Goal: Task Accomplishment & Management: Manage account settings

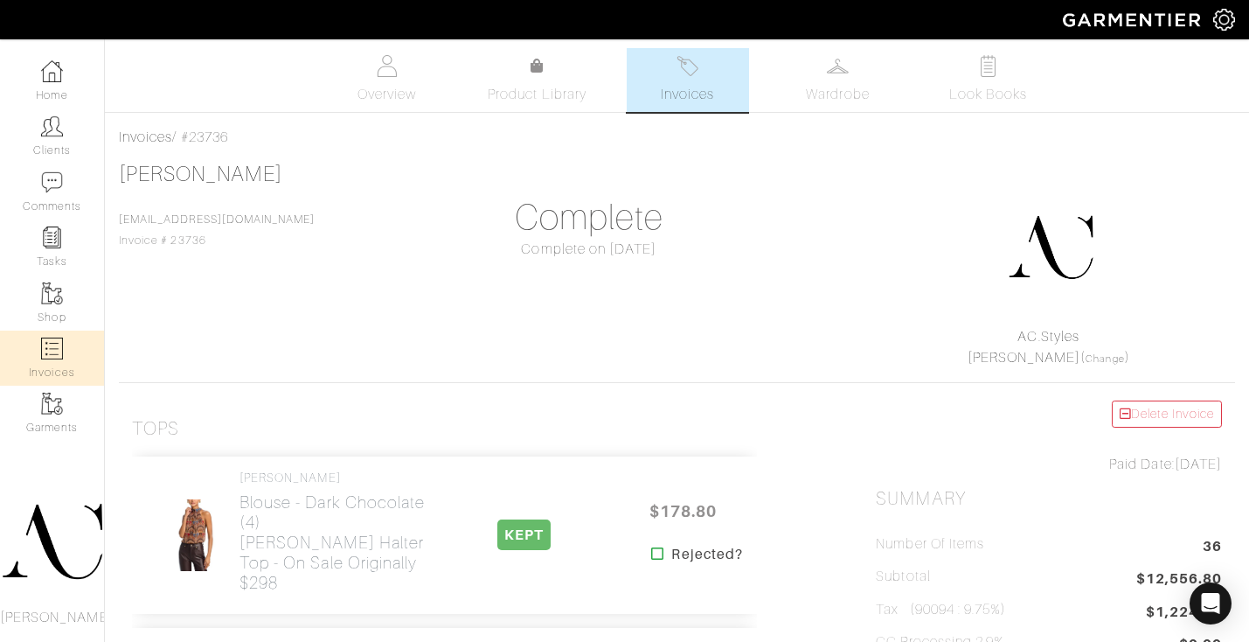
click at [62, 349] on img at bounding box center [52, 348] width 22 height 22
select select
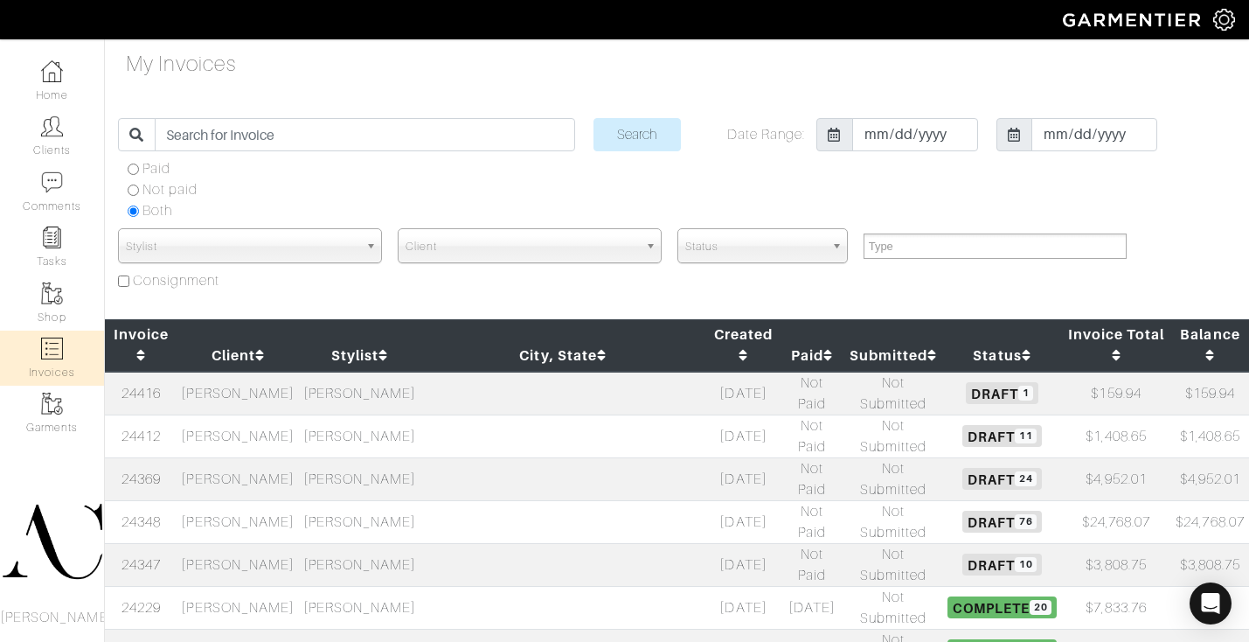
click at [289, 457] on td "[PERSON_NAME]" at bounding box center [238, 478] width 122 height 43
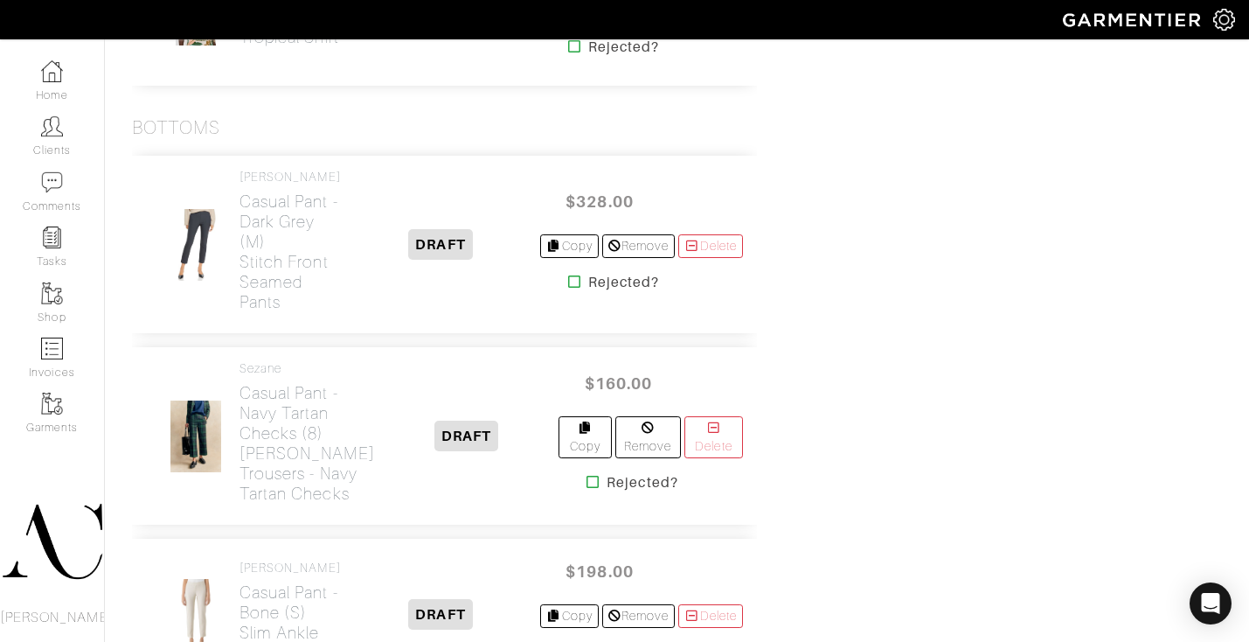
scroll to position [1881, 0]
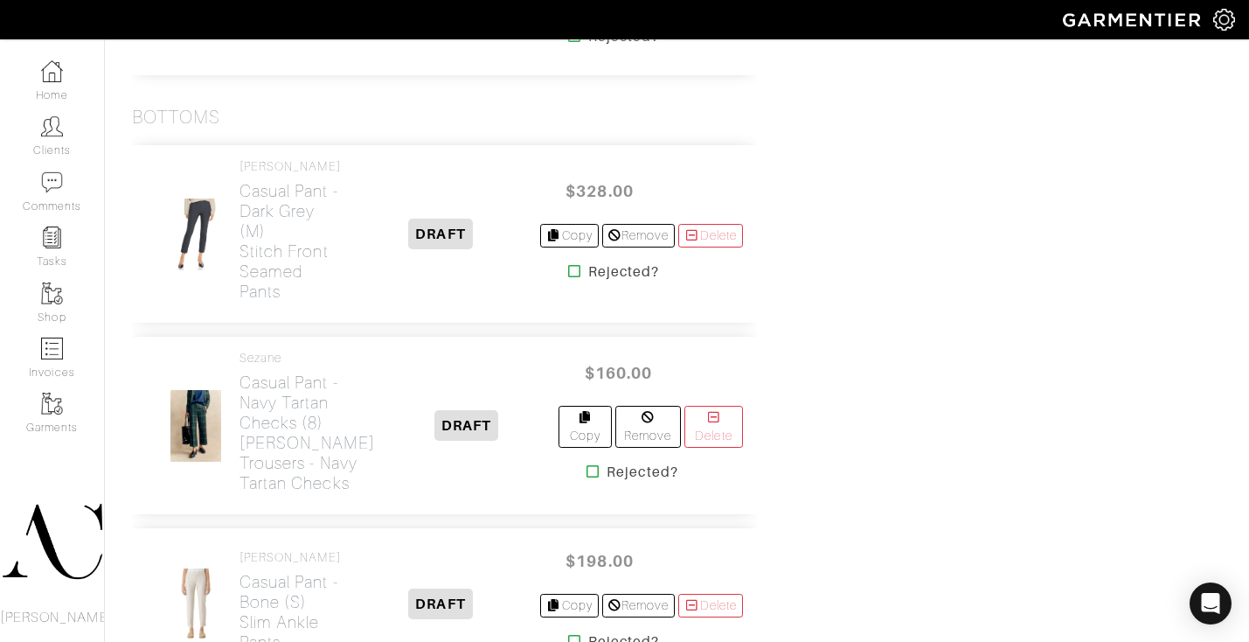
click at [587, 464] on icon at bounding box center [593, 471] width 13 height 14
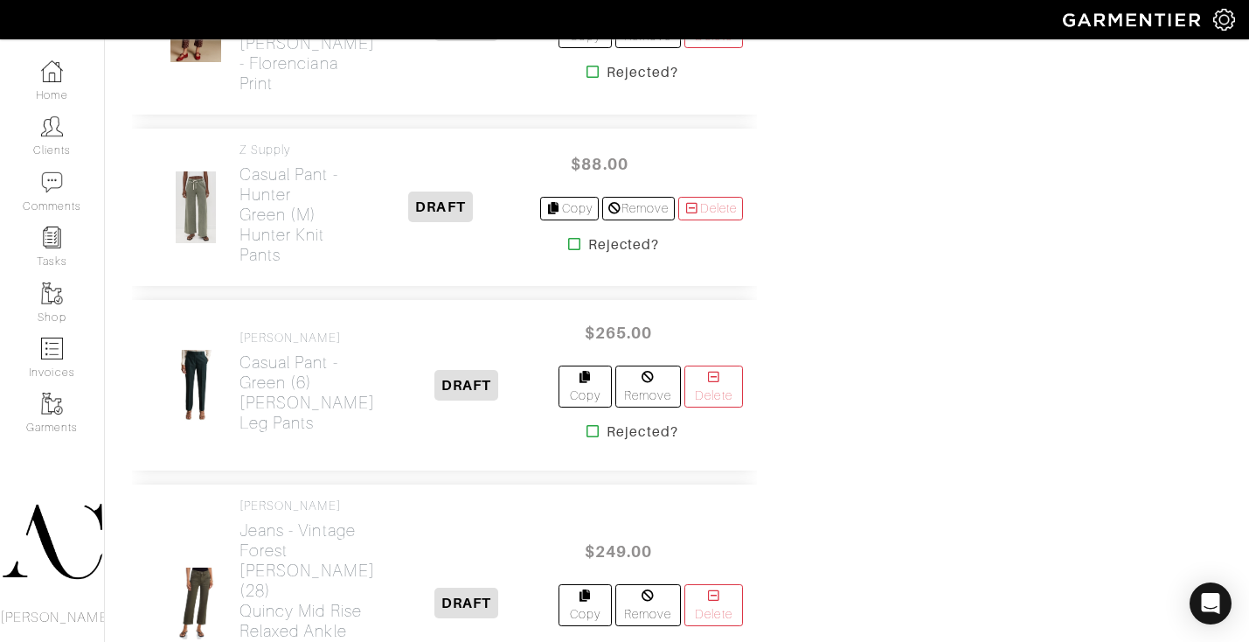
scroll to position [2697, 0]
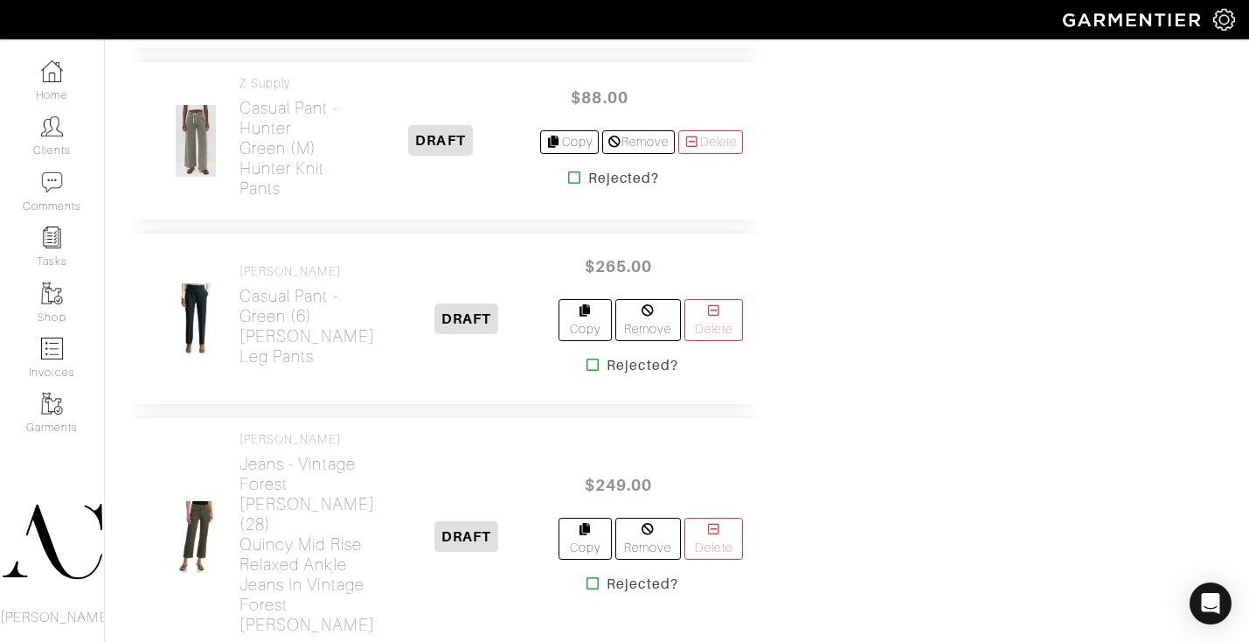
click at [587, 358] on icon at bounding box center [593, 365] width 13 height 14
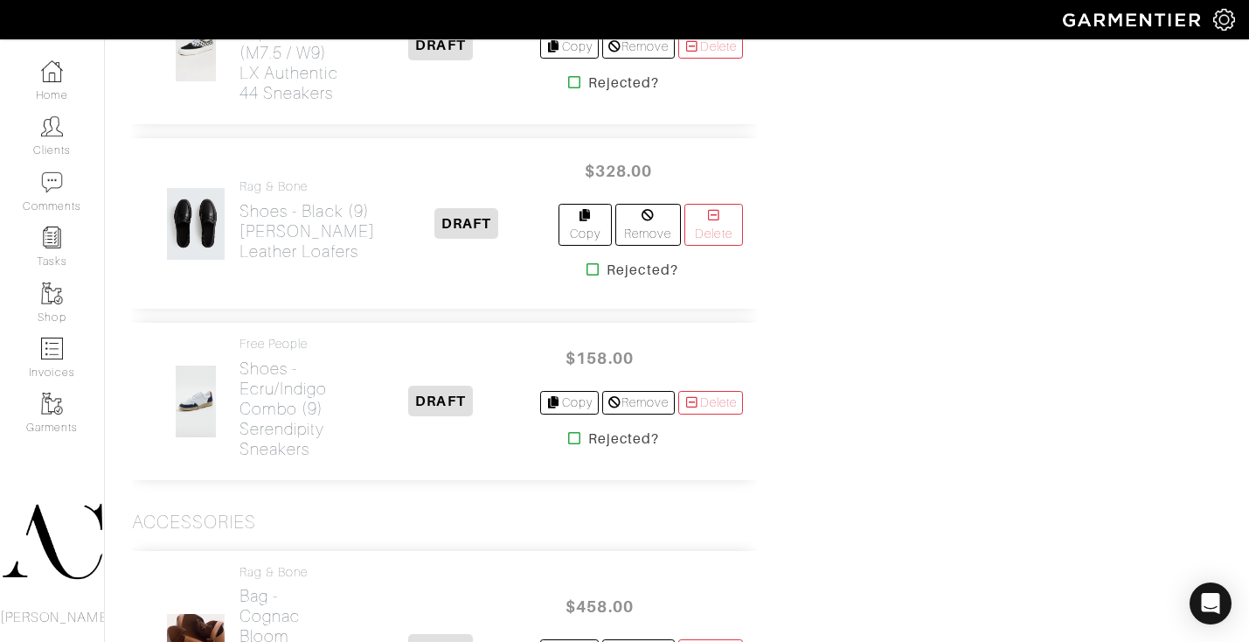
scroll to position [4025, 0]
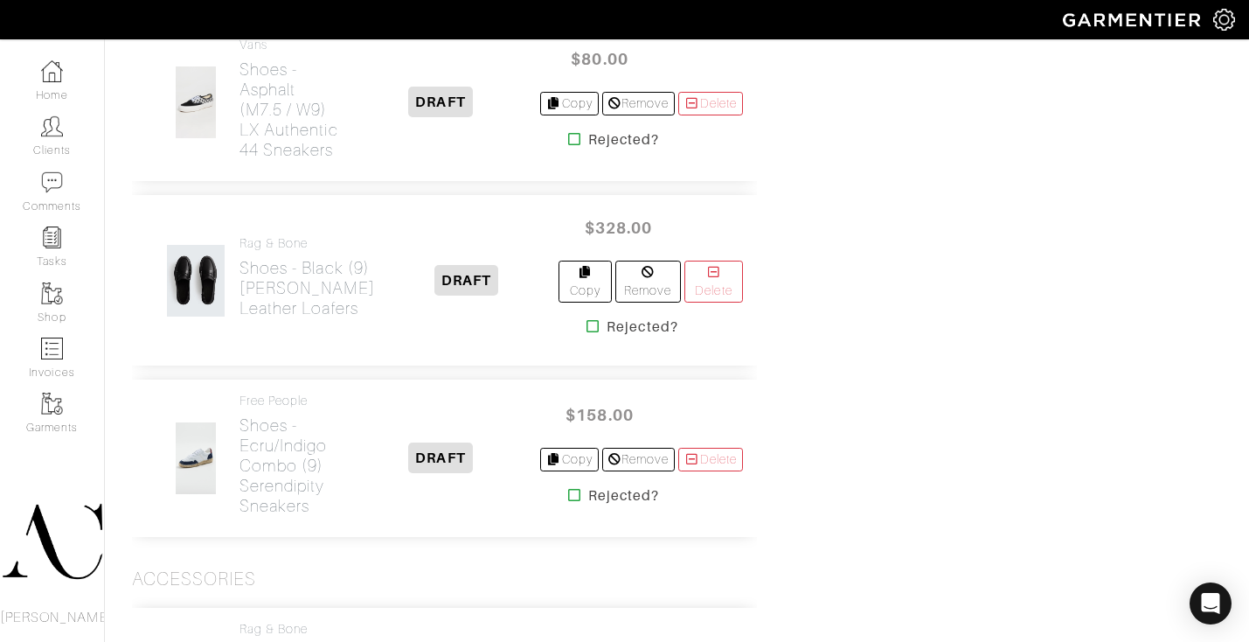
click at [587, 333] on icon at bounding box center [593, 326] width 13 height 14
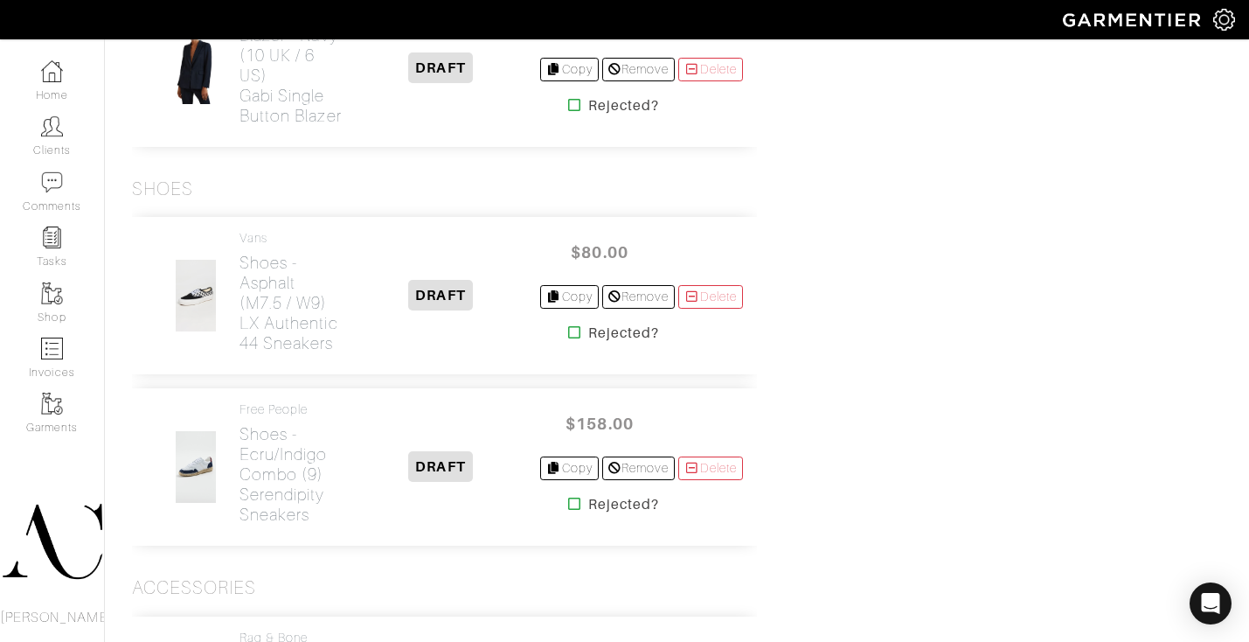
scroll to position [3926, 0]
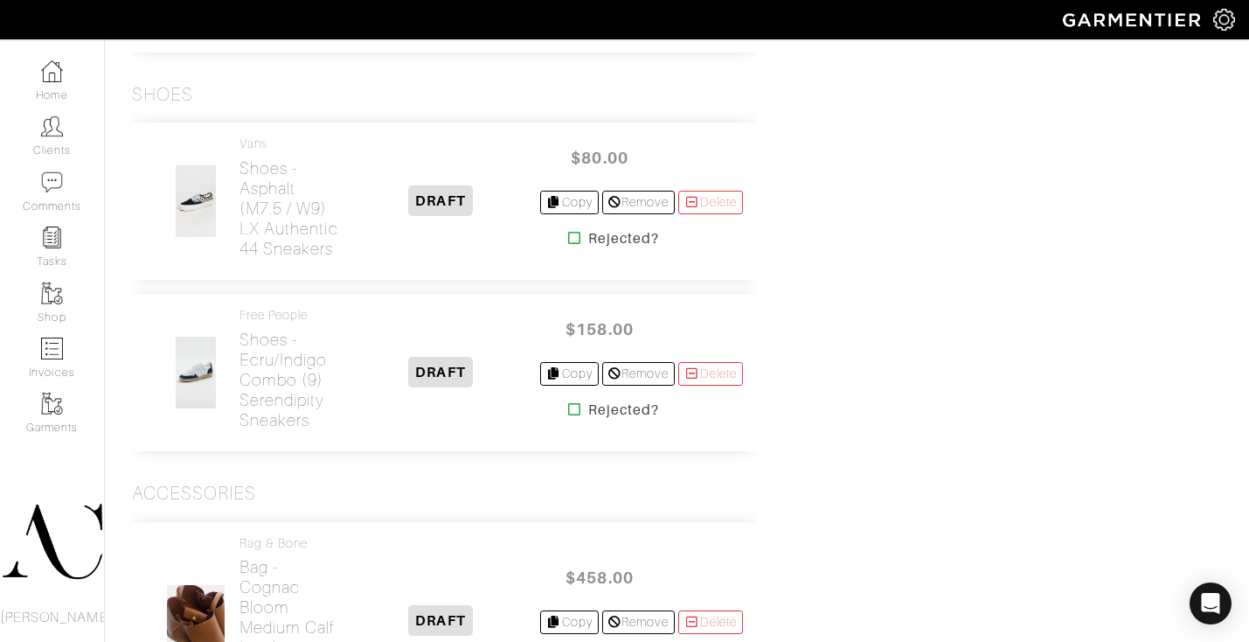
click at [568, 416] on icon at bounding box center [574, 409] width 13 height 14
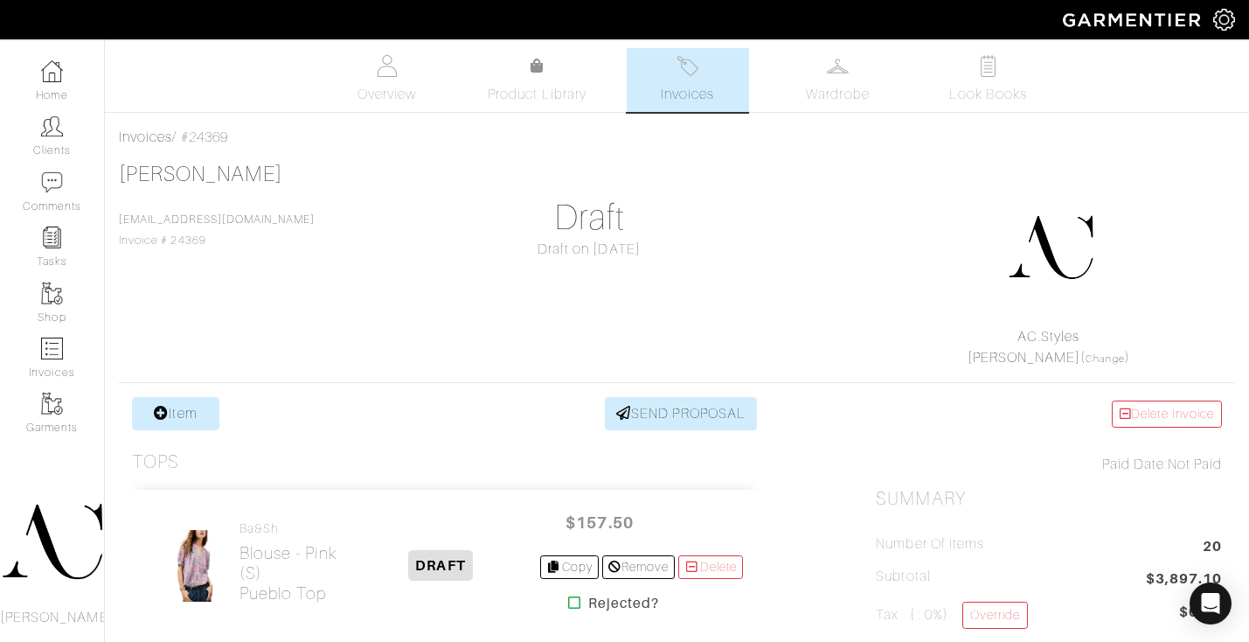
scroll to position [179, 0]
click at [994, 616] on link "Override" at bounding box center [996, 615] width 66 height 27
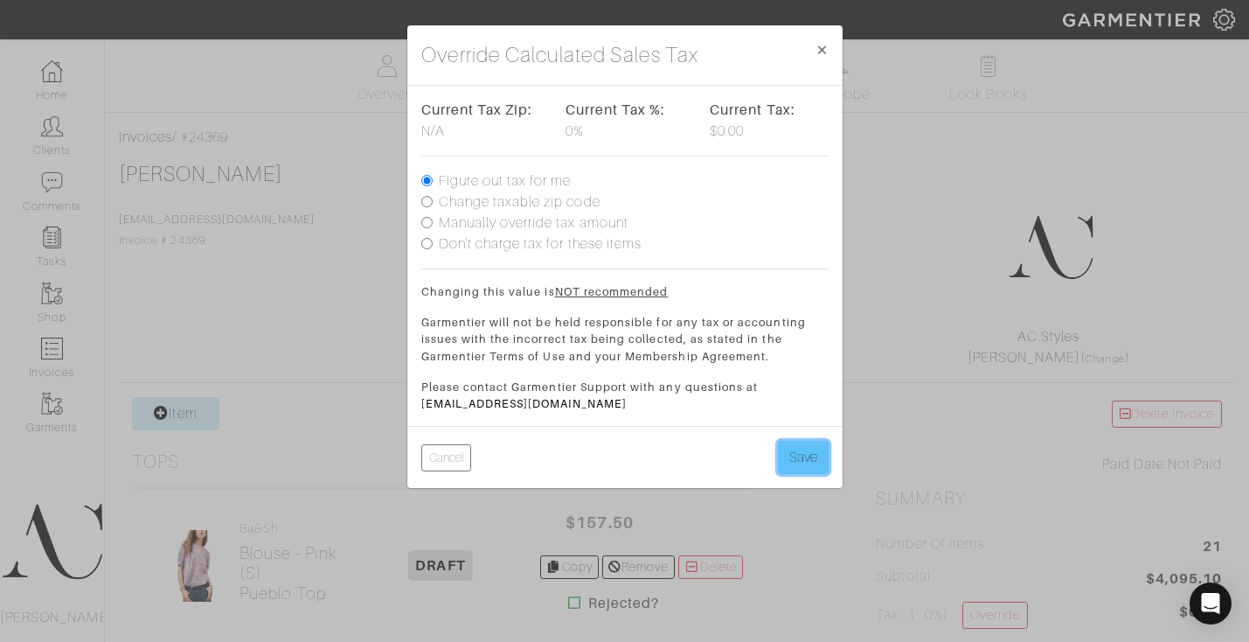
click at [798, 461] on button "Save" at bounding box center [803, 457] width 51 height 33
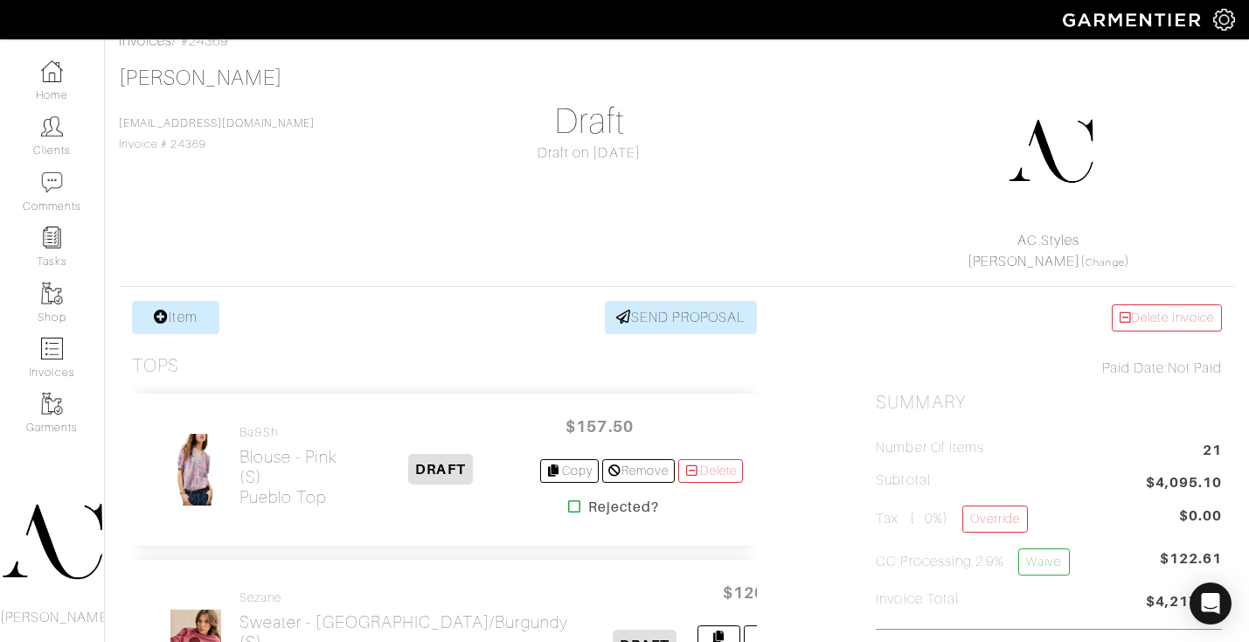
scroll to position [183, 0]
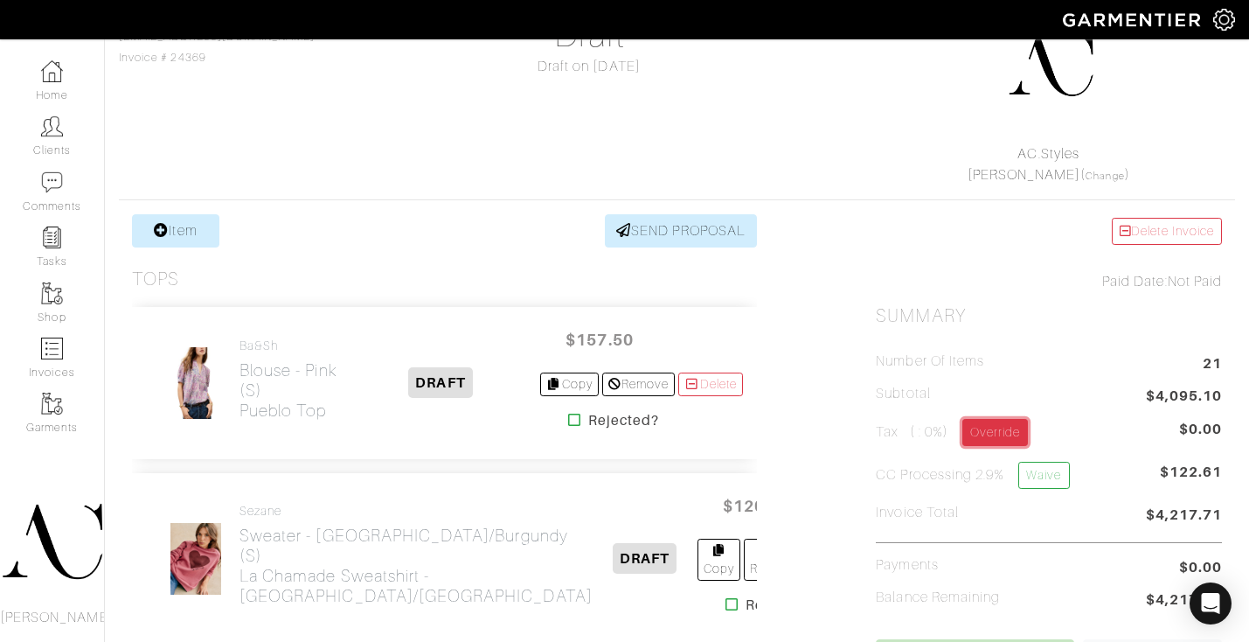
click at [1007, 423] on link "Override" at bounding box center [996, 432] width 66 height 27
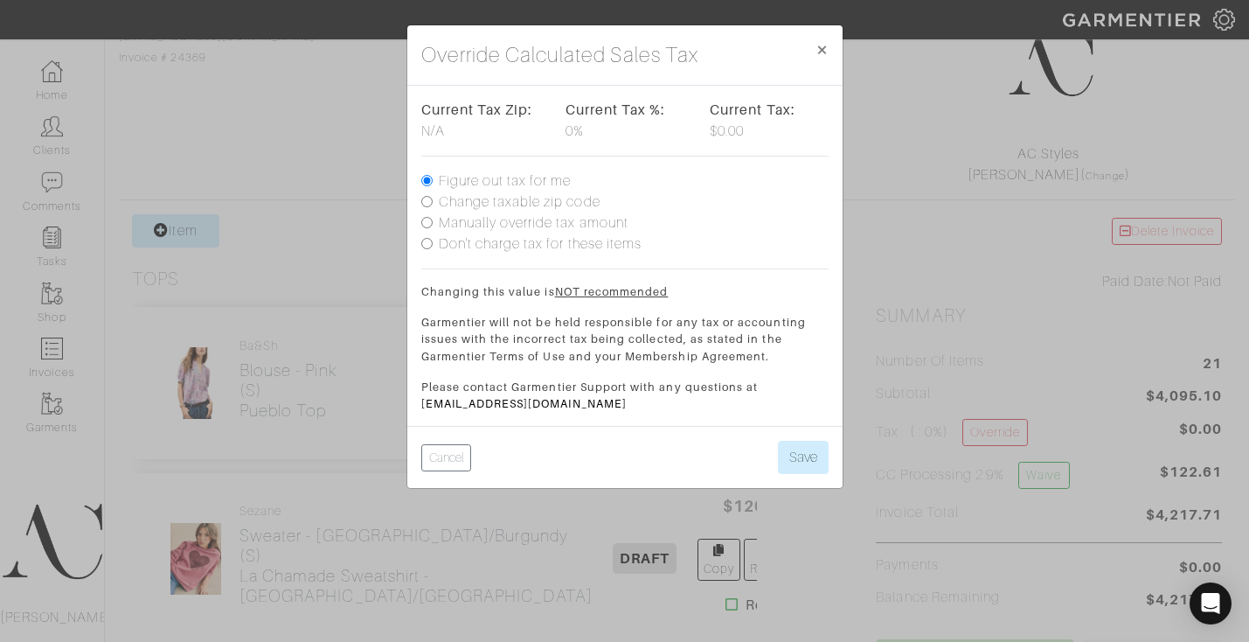
click at [428, 201] on input "Change taxable zip code" at bounding box center [426, 201] width 11 height 11
radio input "true"
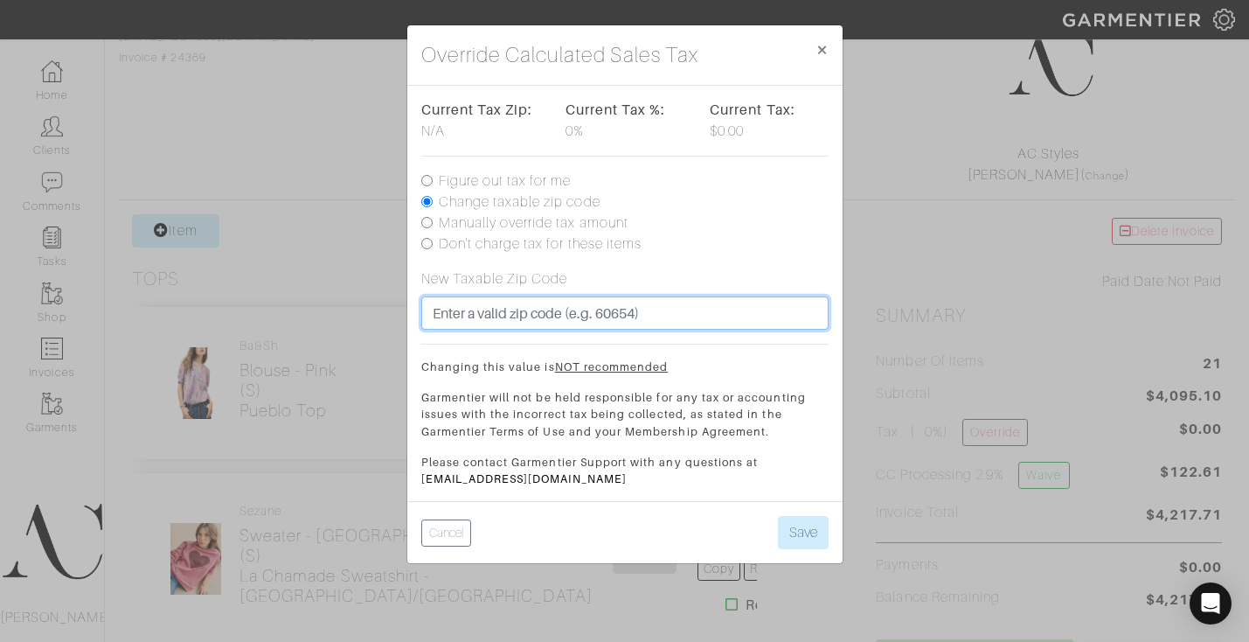
click at [478, 312] on input "text" at bounding box center [624, 312] width 407 height 33
type input "90094"
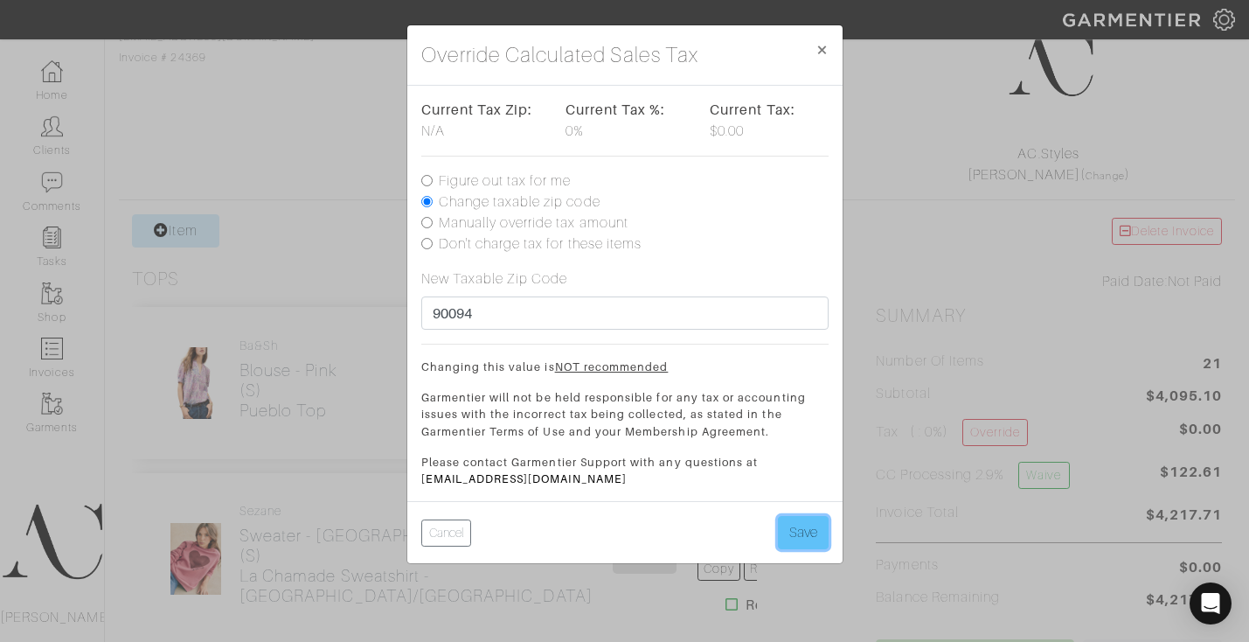
click at [783, 521] on button "Save" at bounding box center [803, 532] width 51 height 33
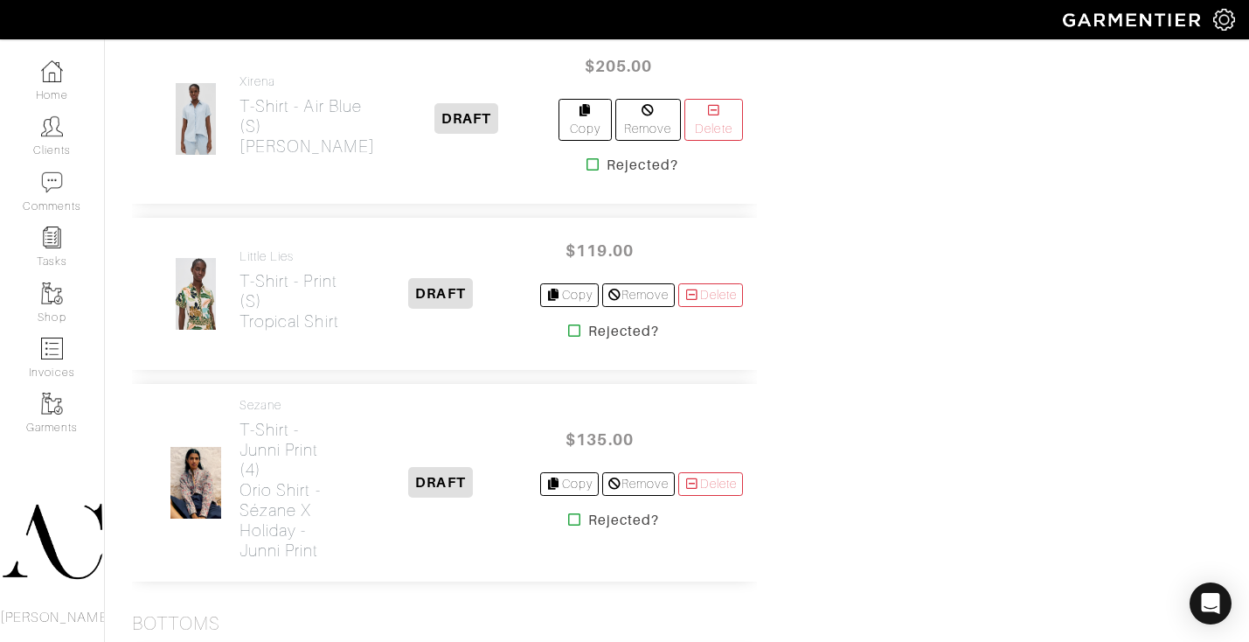
scroll to position [1548, 0]
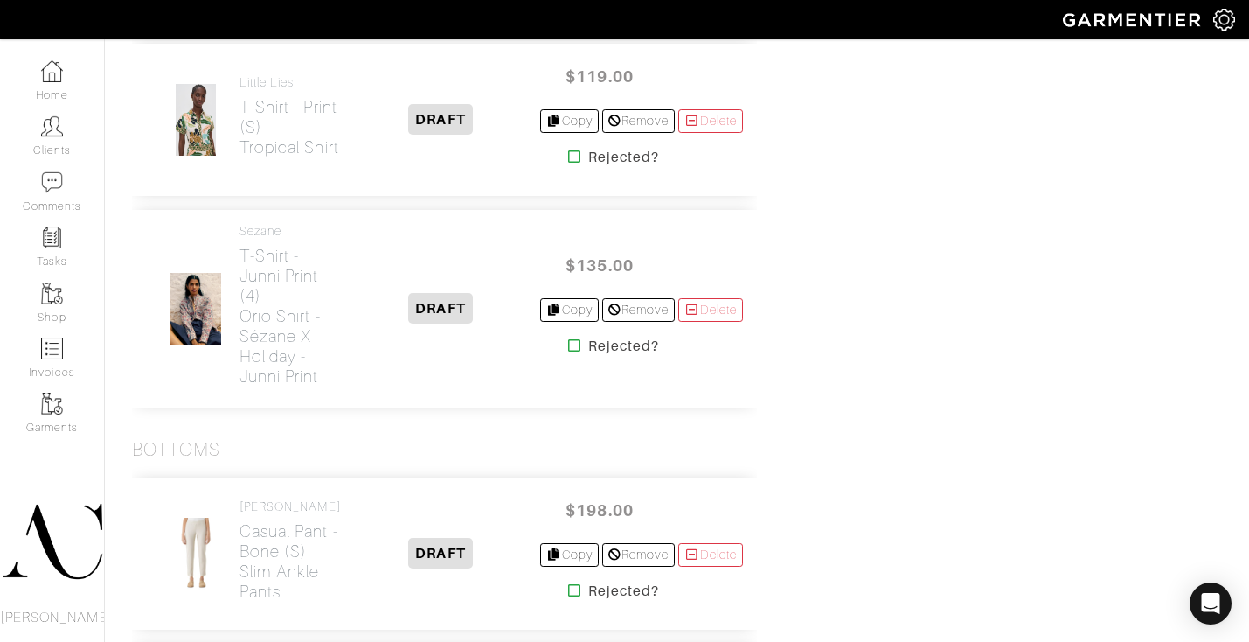
click at [568, 338] on icon at bounding box center [574, 345] width 13 height 14
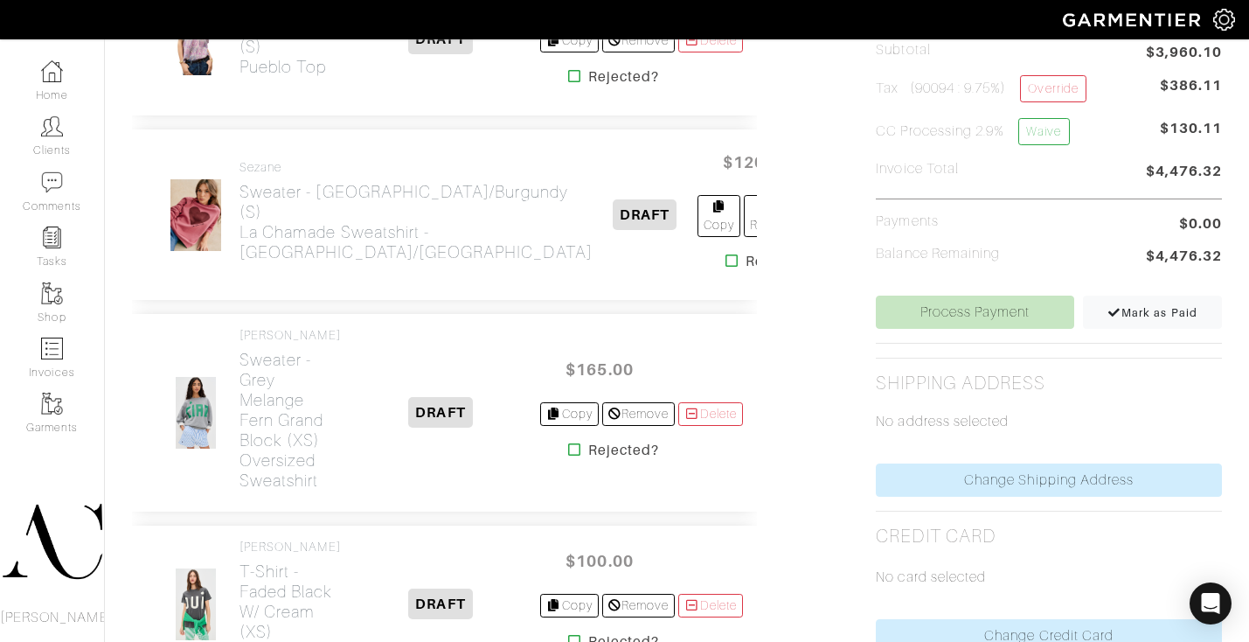
scroll to position [469, 0]
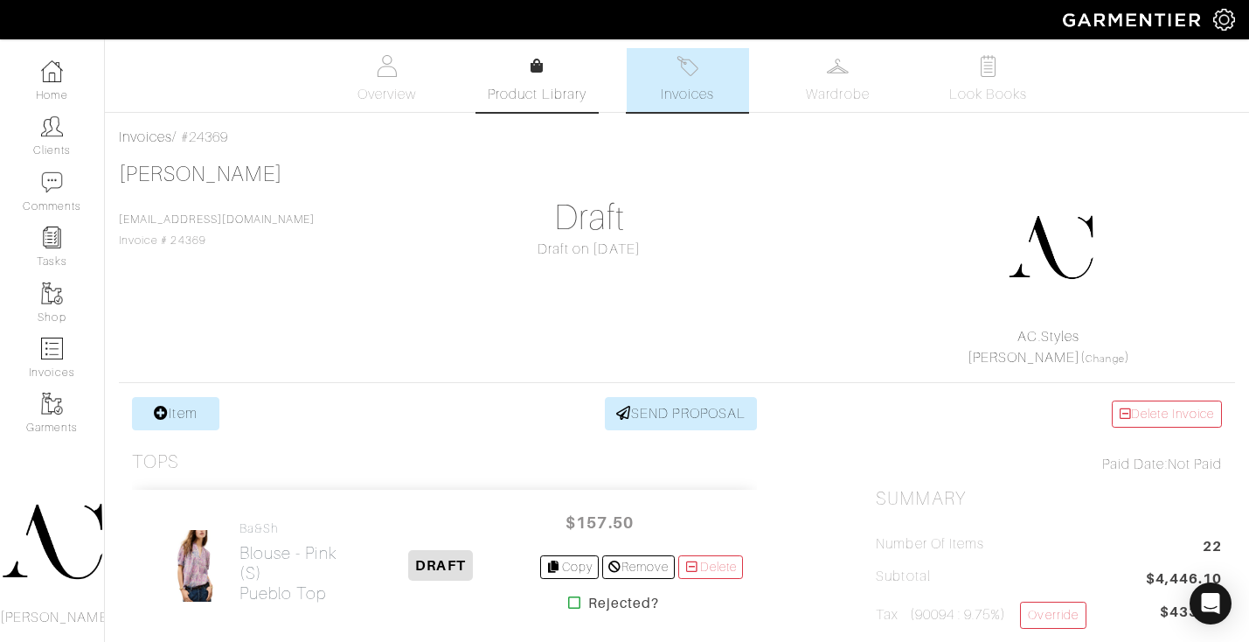
click at [566, 94] on span "Product Library" at bounding box center [537, 94] width 99 height 21
click at [852, 95] on span "Wardrobe" at bounding box center [837, 94] width 63 height 21
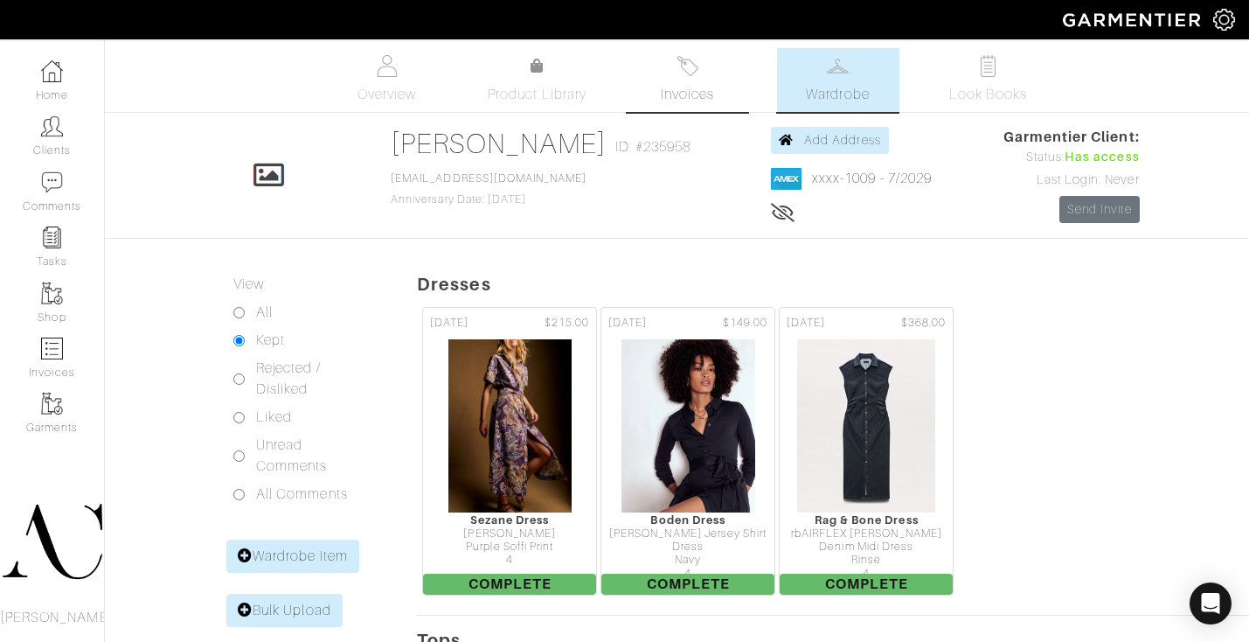
click at [701, 91] on span "Invoices" at bounding box center [687, 94] width 53 height 21
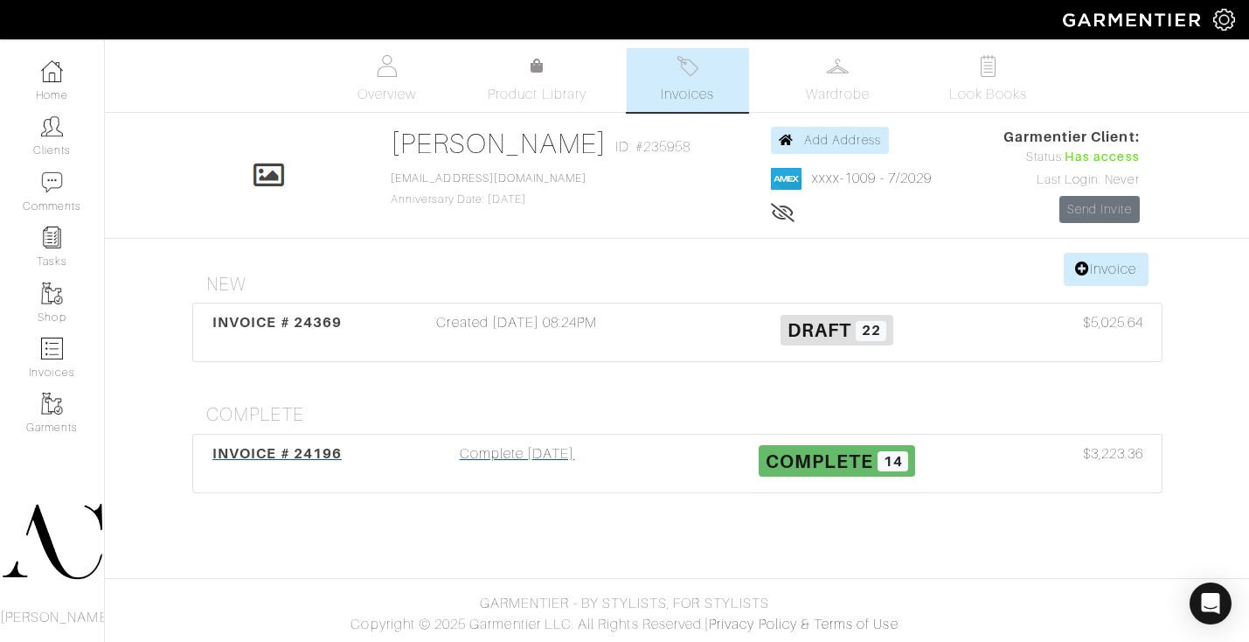
click at [538, 455] on div "Complete 08/01/25" at bounding box center [518, 463] width 320 height 40
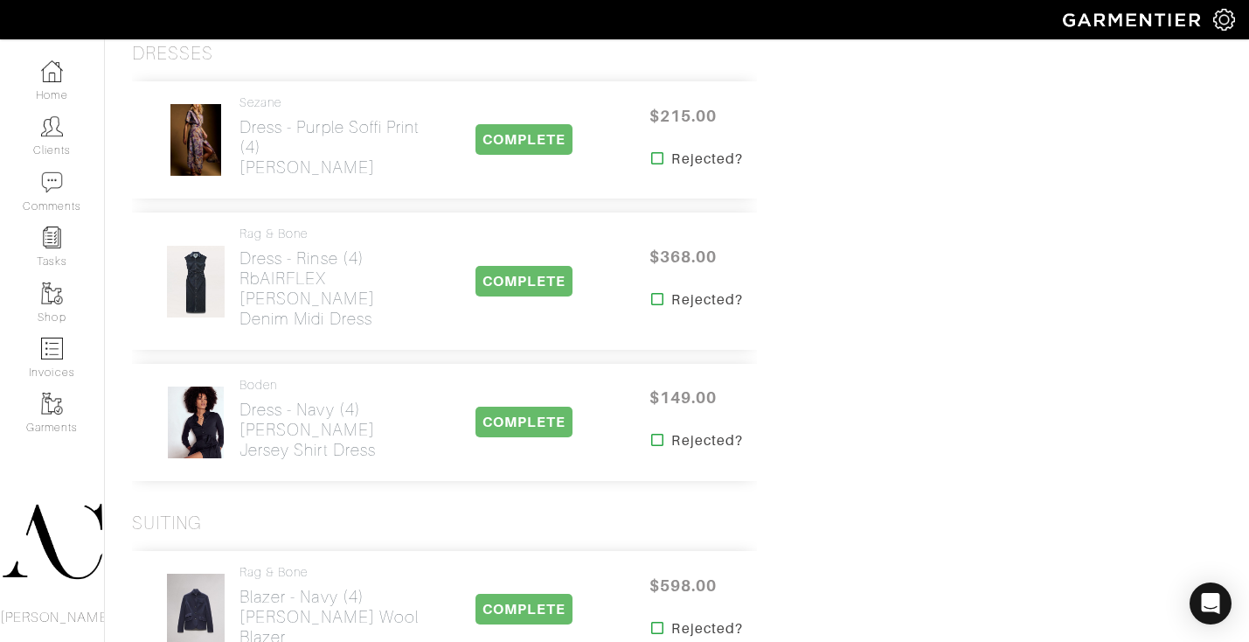
scroll to position [1276, 0]
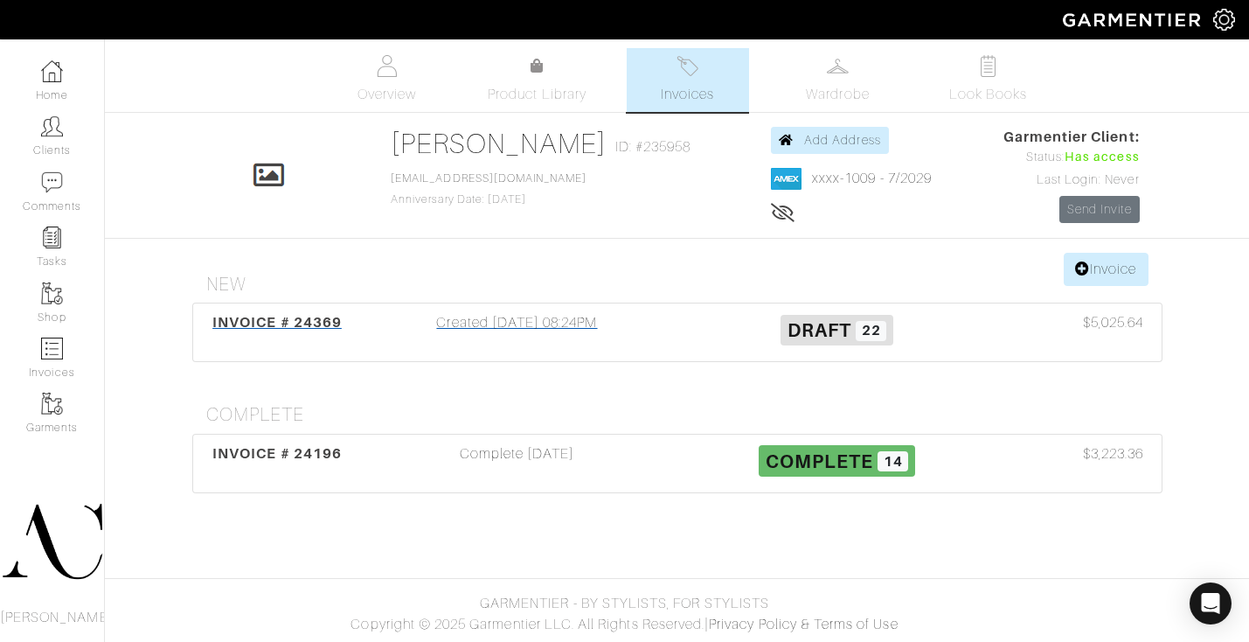
click at [480, 318] on div "Created 08/14/25 08:24PM" at bounding box center [518, 332] width 320 height 40
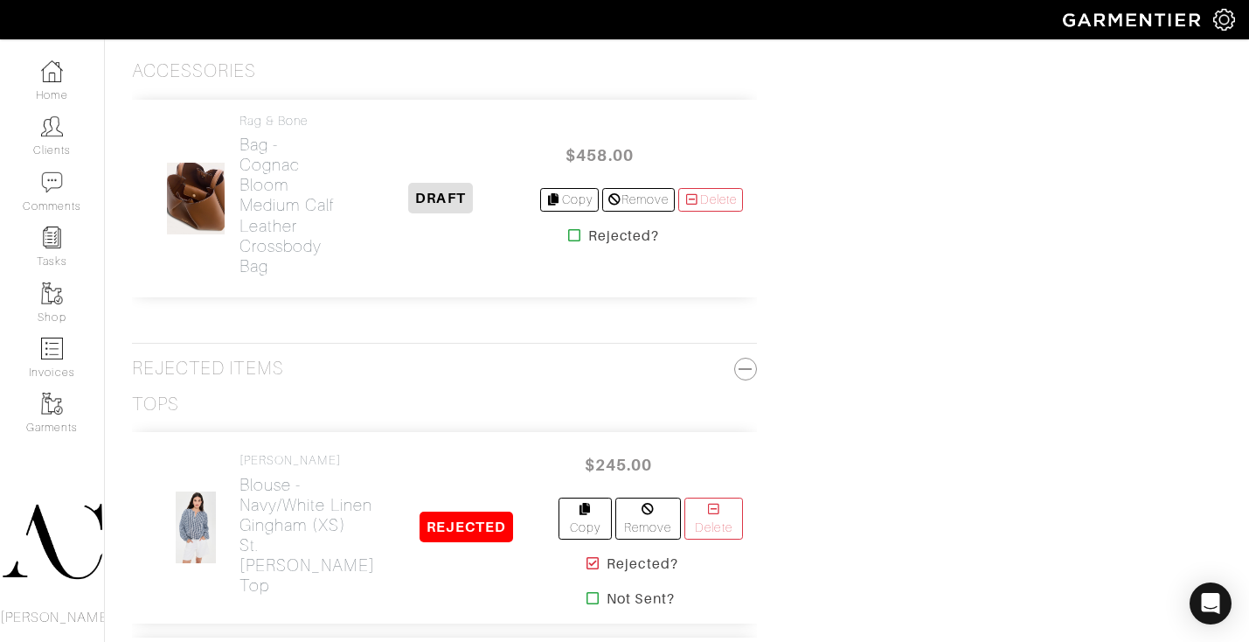
scroll to position [4496, 0]
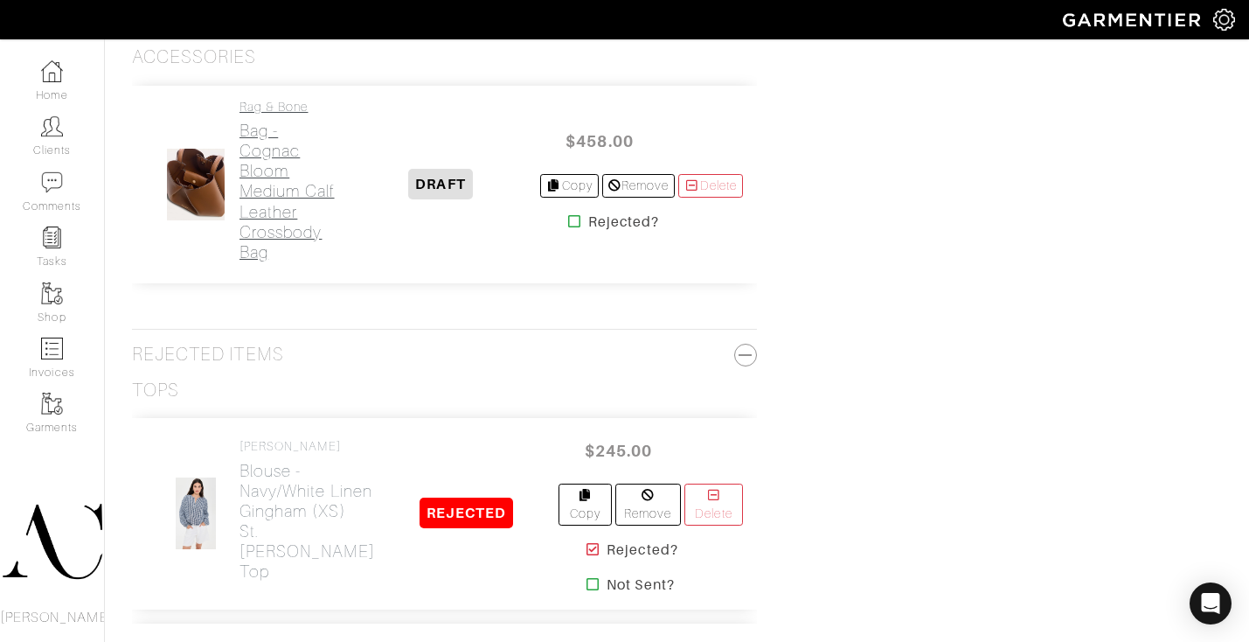
click at [264, 261] on h2 "Bag - Cognac Bloom Medium Calf Leather Crossbody Bag" at bounding box center [291, 191] width 102 height 141
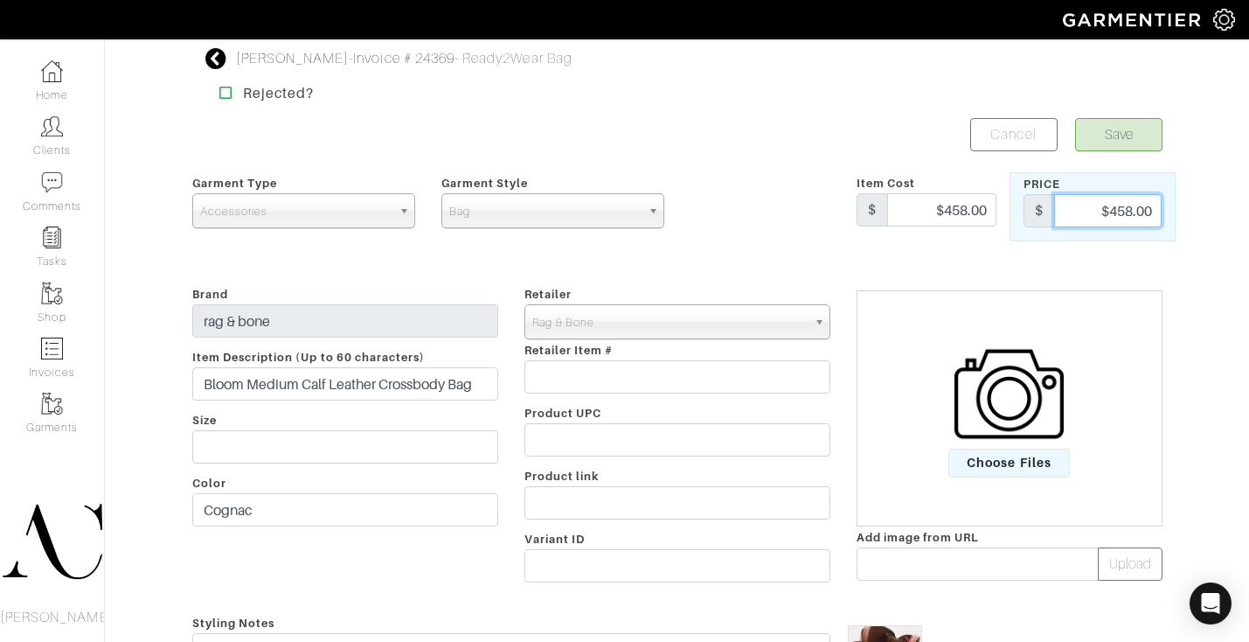
drag, startPoint x: 1130, startPoint y: 210, endPoint x: 1108, endPoint y: 209, distance: 21.9
click at [1108, 209] on input "$458.00" at bounding box center [1108, 210] width 108 height 33
type input "90.00"
drag, startPoint x: 992, startPoint y: 202, endPoint x: 932, endPoint y: 201, distance: 60.3
click at [932, 201] on input "$458.00" at bounding box center [941, 209] width 109 height 33
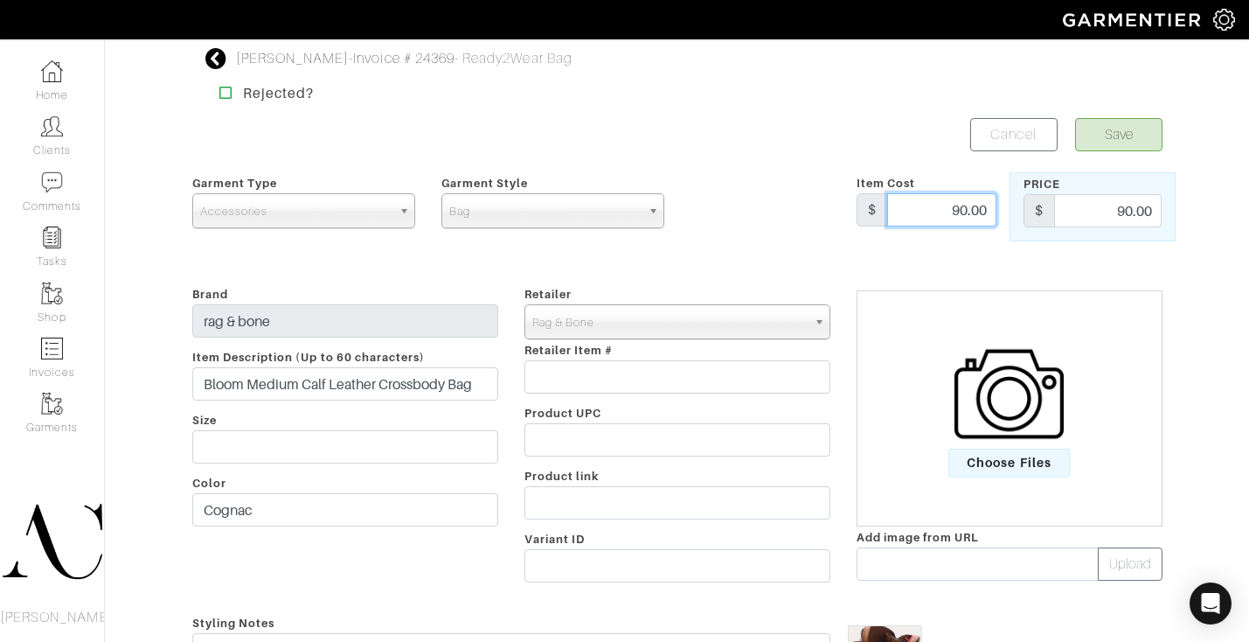
type input "90.00"
click at [1124, 133] on button "Save" at bounding box center [1118, 134] width 87 height 33
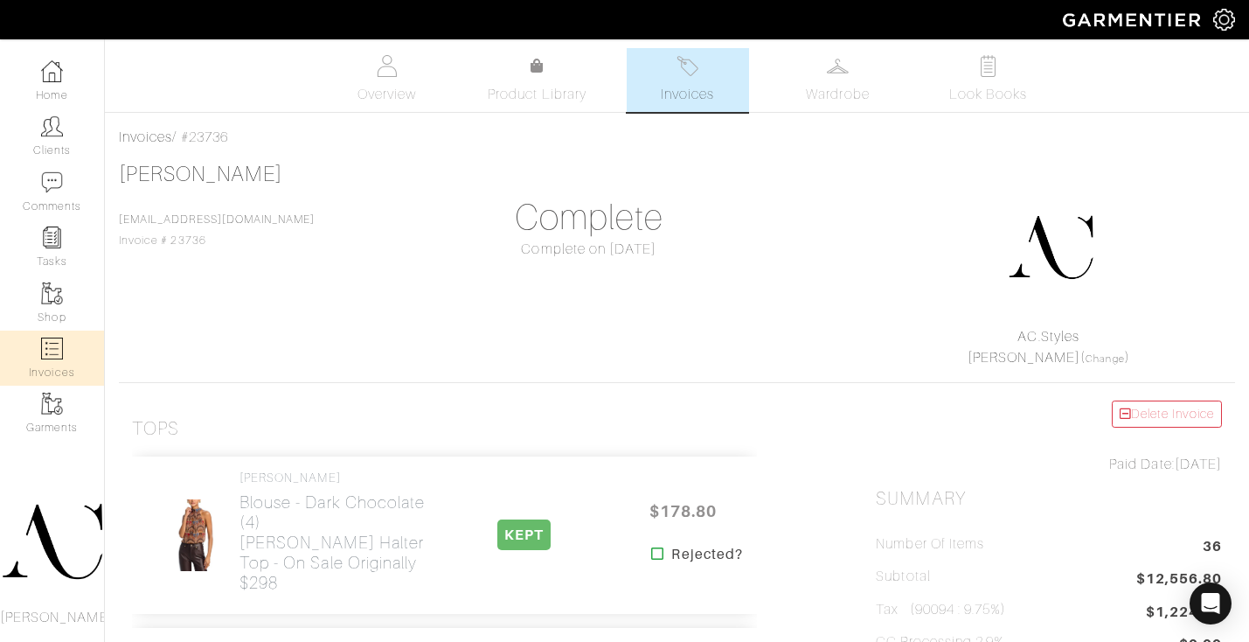
click at [51, 346] on img at bounding box center [52, 348] width 22 height 22
select select
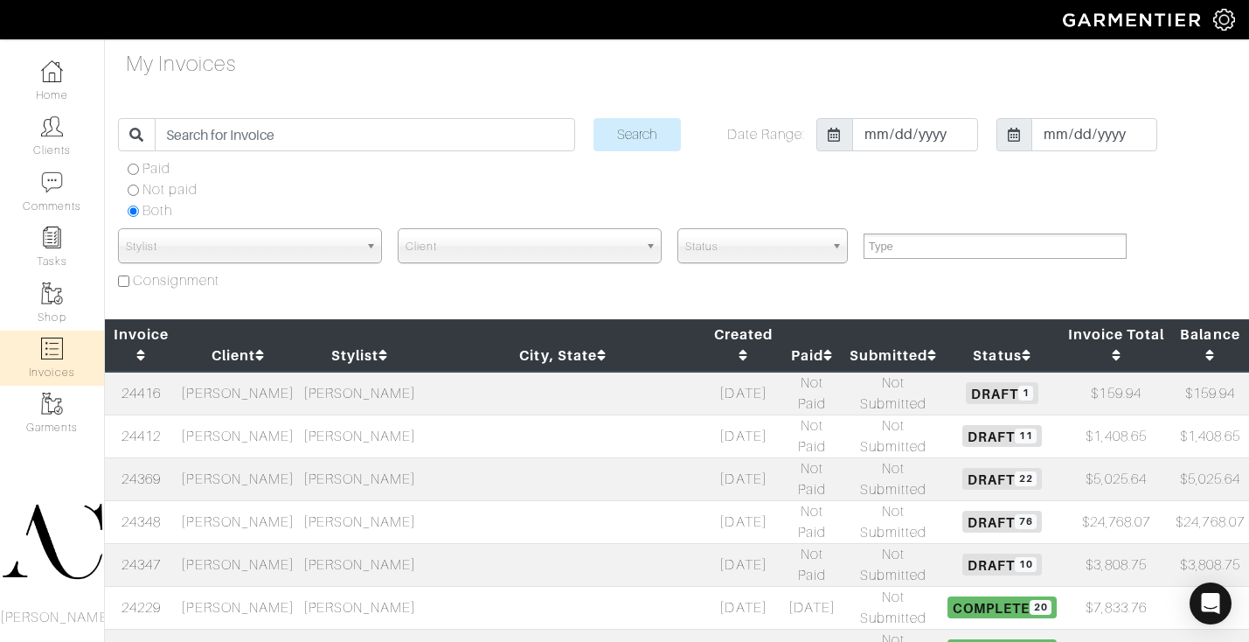
click at [286, 457] on td "[PERSON_NAME]" at bounding box center [238, 478] width 122 height 43
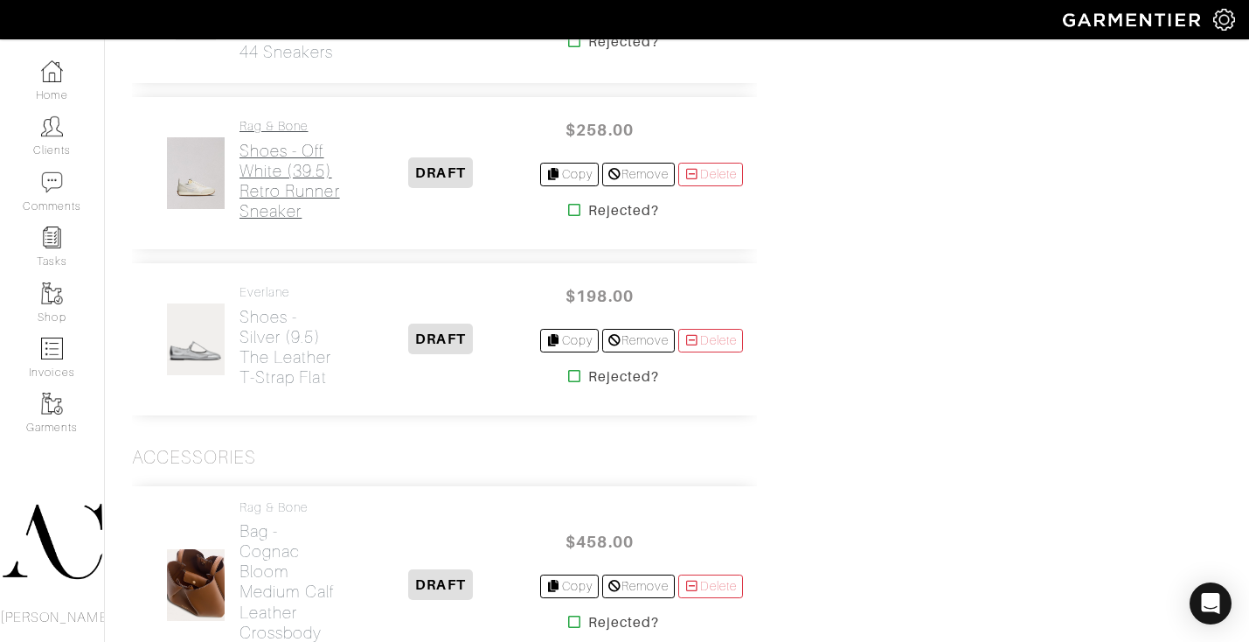
scroll to position [4344, 0]
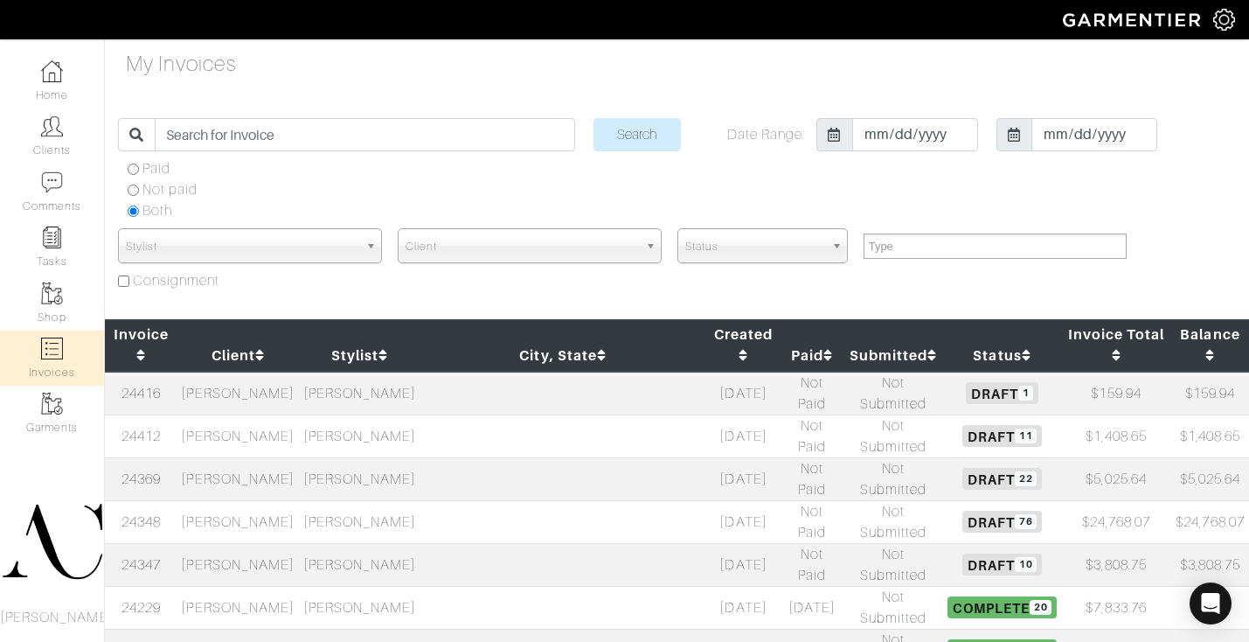
select select
click at [237, 457] on td "[PERSON_NAME]" at bounding box center [238, 478] width 122 height 43
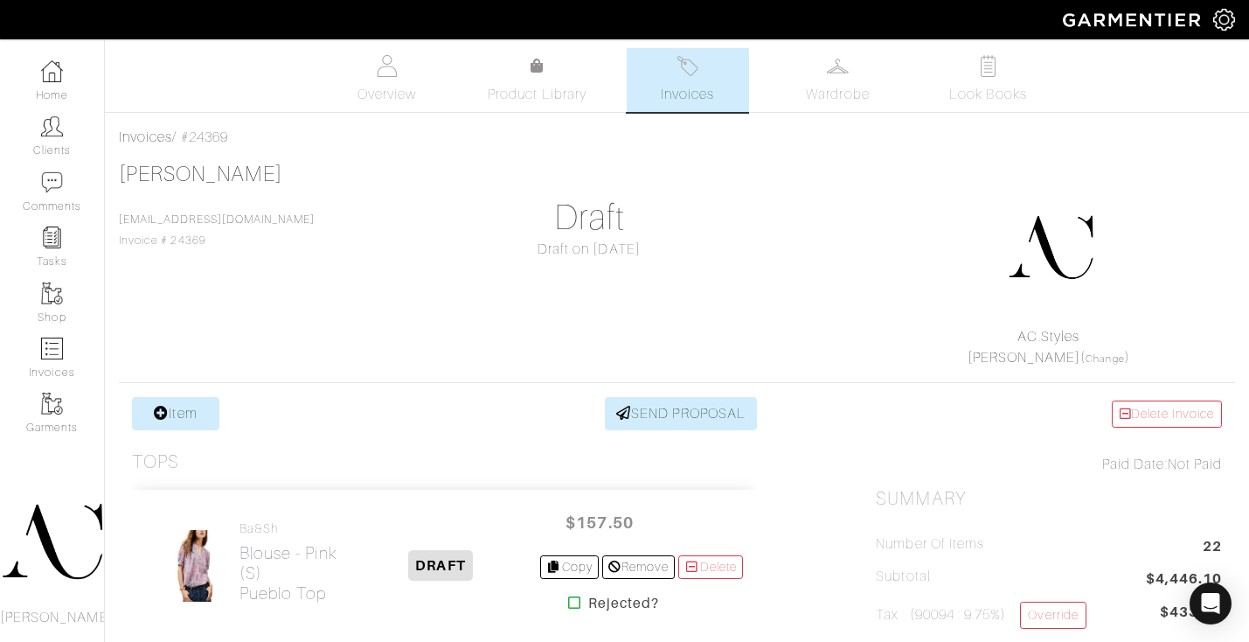
click at [680, 73] on img at bounding box center [688, 66] width 22 height 22
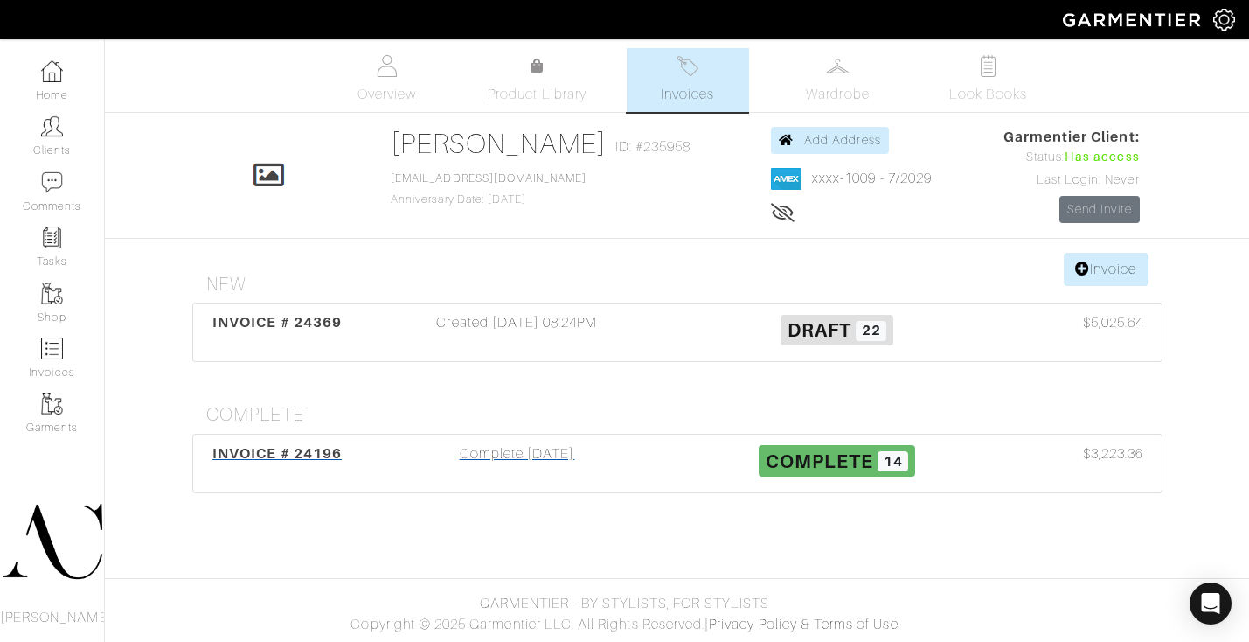
click at [467, 449] on div "Complete 08/01/25" at bounding box center [518, 463] width 320 height 40
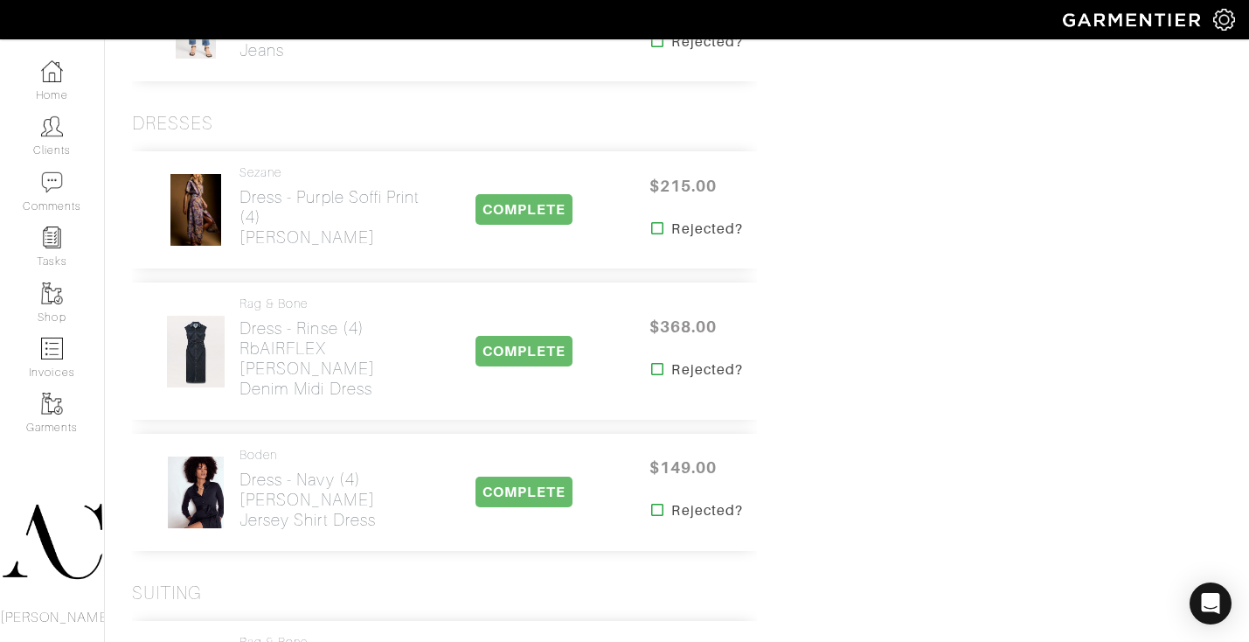
scroll to position [1369, 0]
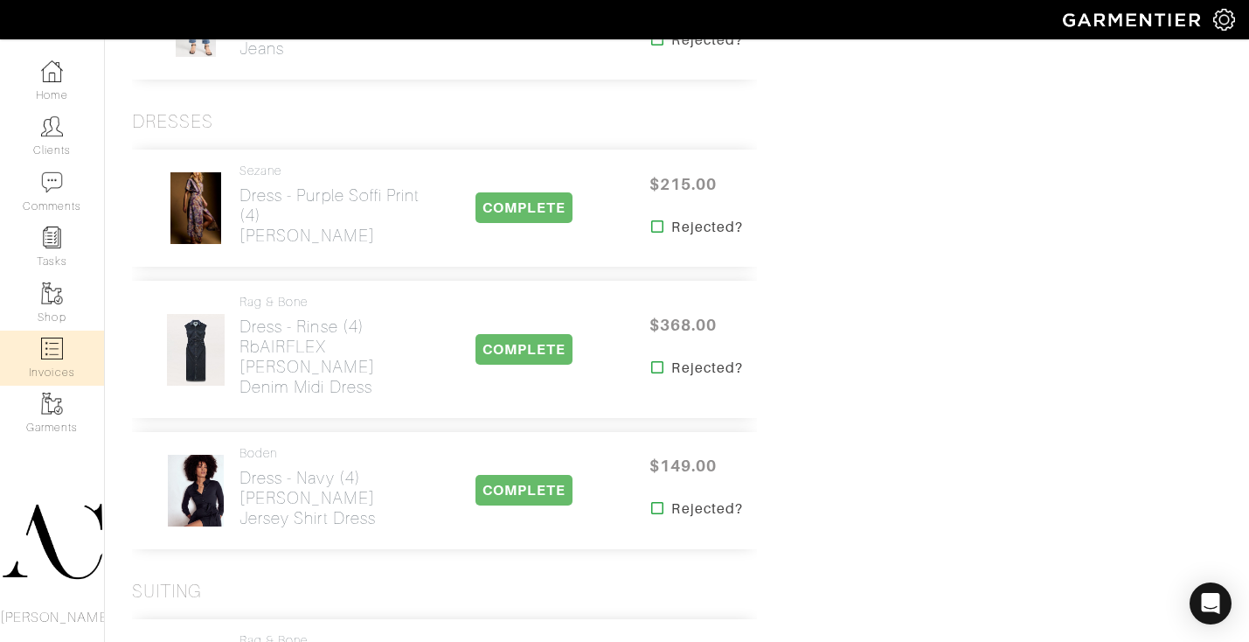
click at [58, 346] on img at bounding box center [52, 348] width 22 height 22
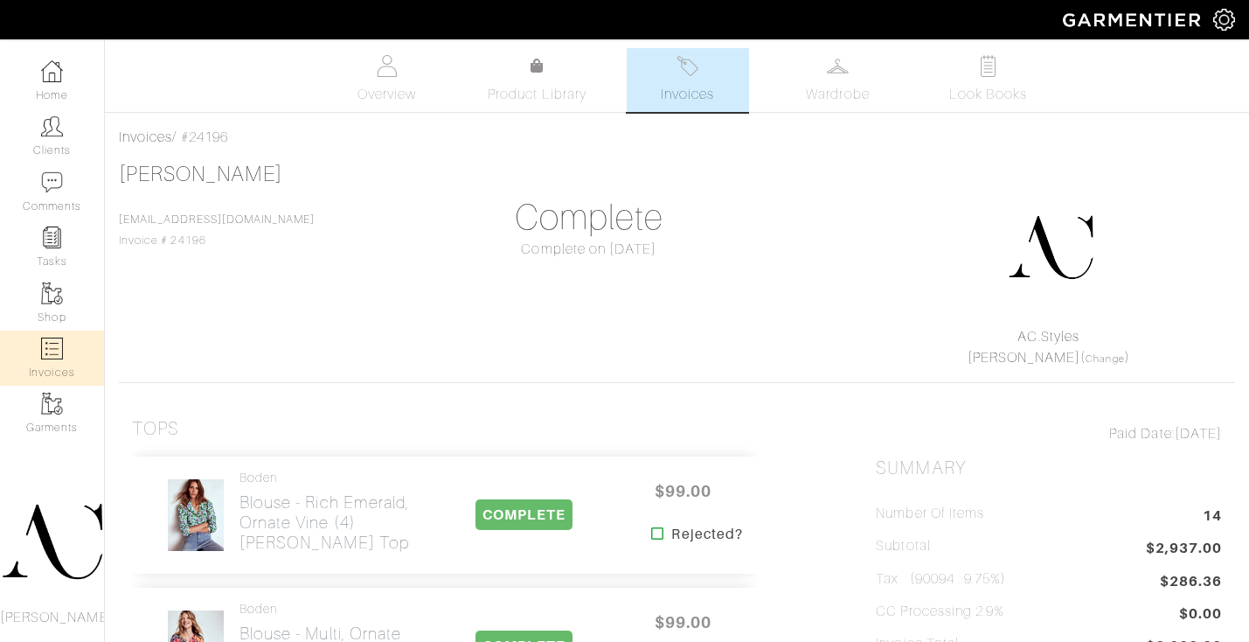
select select
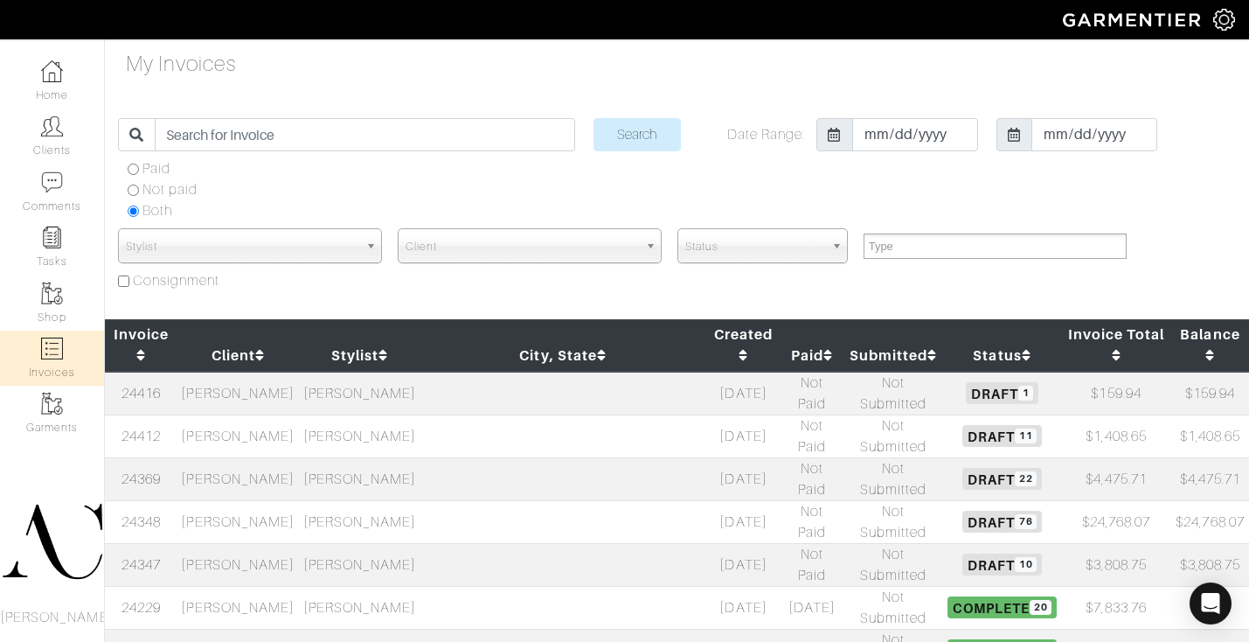
click at [520, 457] on td at bounding box center [563, 478] width 285 height 43
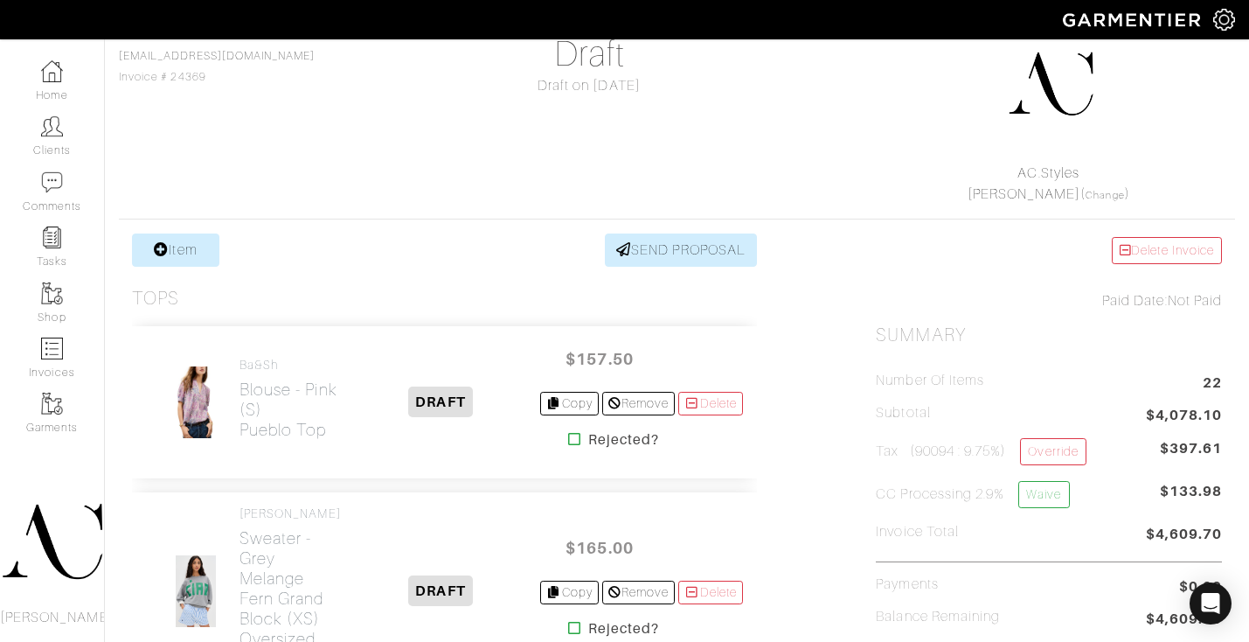
scroll to position [182, 0]
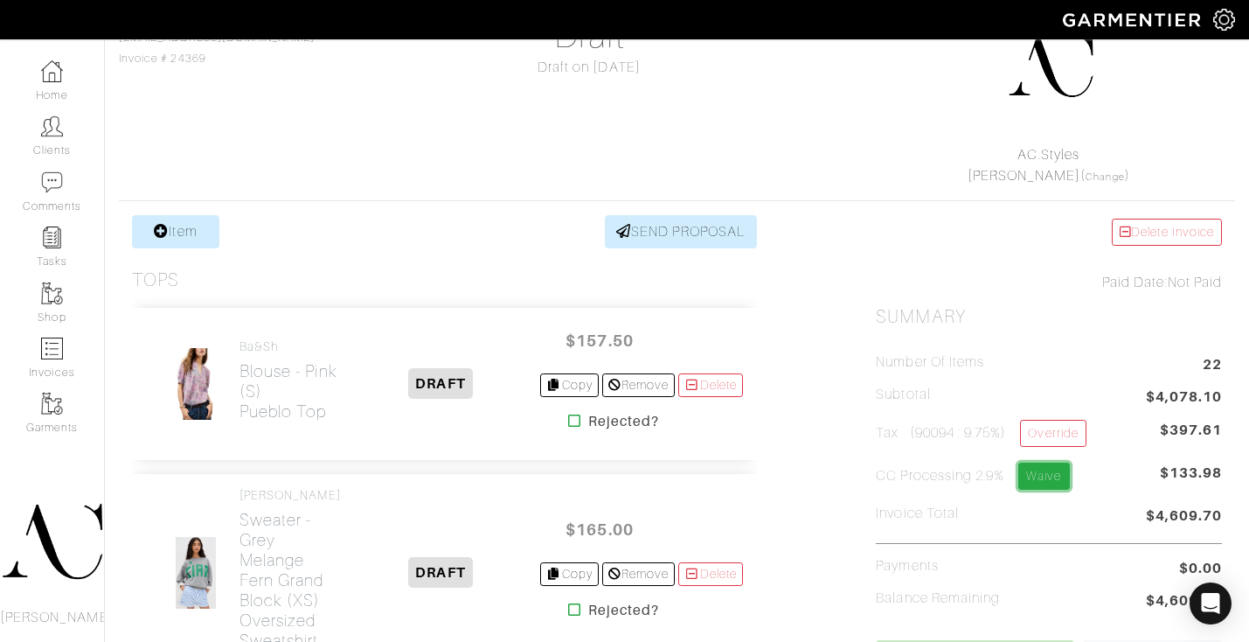
click at [1048, 483] on link "Waive" at bounding box center [1044, 476] width 51 height 27
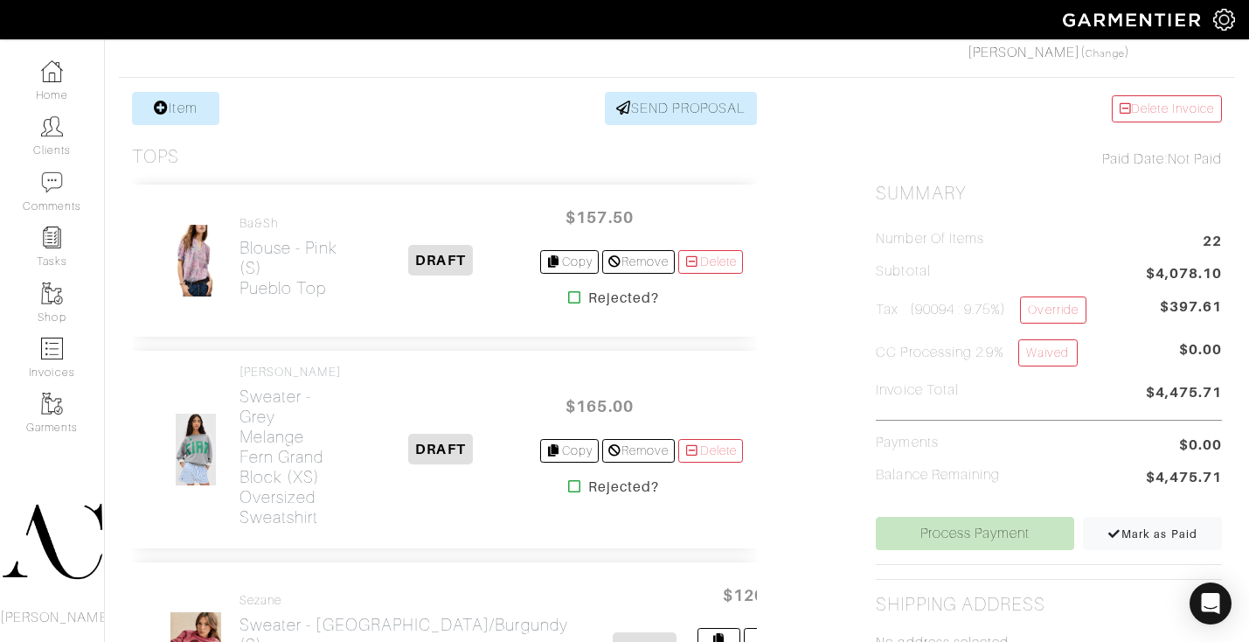
scroll to position [372, 0]
